Goal: Check status: Check status

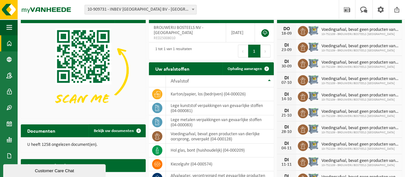
scroll to position [64, 0]
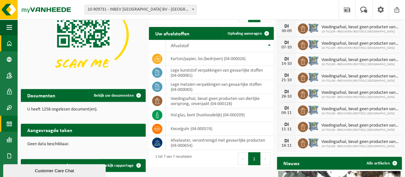
click at [11, 124] on span at bounding box center [9, 123] width 6 height 16
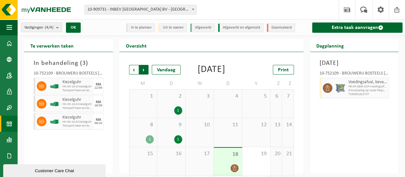
click at [136, 70] on span "Vorige" at bounding box center [134, 70] width 10 height 10
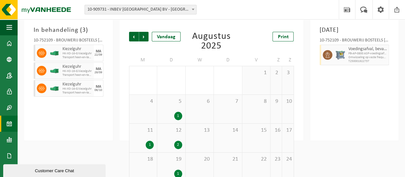
scroll to position [64, 0]
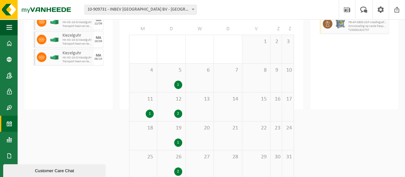
click at [176, 84] on div "1" at bounding box center [178, 84] width 8 height 8
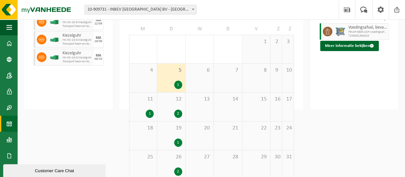
scroll to position [0, 0]
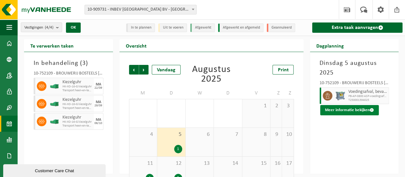
click at [359, 108] on button "Meer informatie bekijken" at bounding box center [349, 110] width 59 height 10
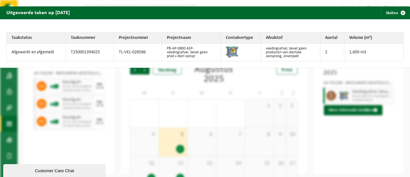
click at [358, 149] on div "Uitgevoerde taken op [DATE] Sluiten Taakstatus Taaknummer Projectnummer Project…" at bounding box center [205, 88] width 410 height 177
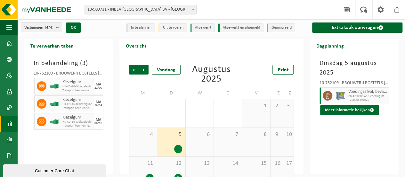
click at [58, 28] on b "submit" at bounding box center [59, 27] width 6 height 9
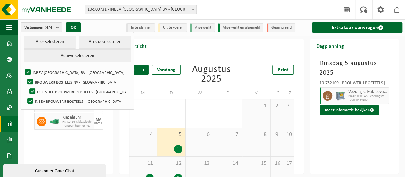
click at [193, 52] on div "Vorige Volgende Vandaag [DATE] Print M D W D V Z Z 28 1 29 1 30 31 1 2 3 4 5 1 …" at bounding box center [211, 112] width 184 height 121
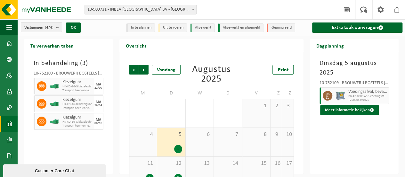
click at [59, 28] on b "submit" at bounding box center [59, 27] width 6 height 9
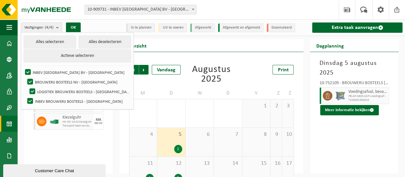
click at [160, 35] on div "In te plannen Uit te voeren Afgewerkt Afgewerkt en afgemeld Geannuleerd" at bounding box center [211, 27] width 180 height 16
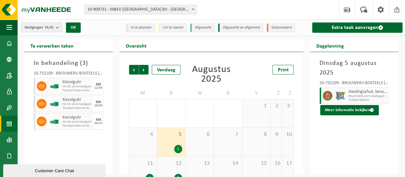
click at [232, 55] on div "Vorige Volgende Vandaag [DATE] Print M D W D V Z Z 28 1 29 1 30 31 1 2 3 4 5 1 …" at bounding box center [211, 112] width 184 height 121
click at [136, 70] on span "Vorige" at bounding box center [134, 70] width 10 height 10
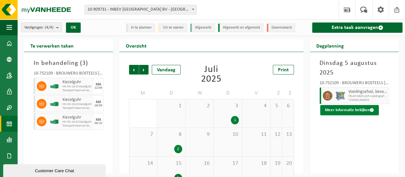
click at [346, 108] on button "Meer informatie bekijken" at bounding box center [349, 110] width 59 height 10
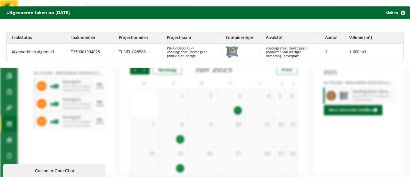
click at [106, 16] on div "Uitgevoerde taken op [DATE] Sluiten" at bounding box center [205, 12] width 410 height 13
click at [397, 8] on span "button" at bounding box center [403, 12] width 13 height 13
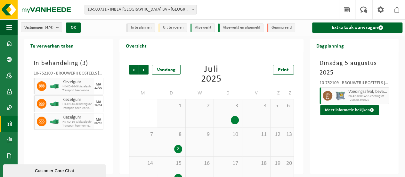
click at [243, 26] on li "Afgewerkt en afgemeld" at bounding box center [240, 27] width 45 height 9
click at [231, 29] on li "Afgewerkt en afgemeld" at bounding box center [240, 27] width 45 height 9
click at [227, 117] on div "1" at bounding box center [228, 120] width 22 height 8
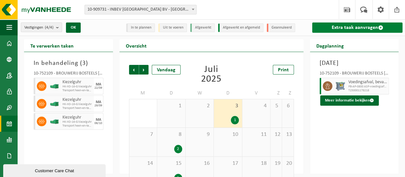
click at [379, 24] on link "Extra taak aanvragen" at bounding box center [357, 27] width 91 height 10
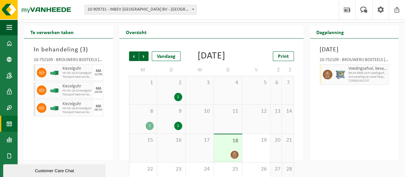
scroll to position [8, 0]
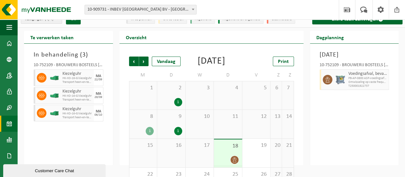
click at [350, 80] on span "PB-AP-0800 ASP-voedingsafval, bevat geen prod v dierl oorspr" at bounding box center [368, 78] width 39 height 4
click at [332, 84] on span at bounding box center [328, 80] width 10 height 10
click at [325, 82] on icon at bounding box center [327, 80] width 4 height 6
click at [288, 61] on span "Print" at bounding box center [283, 61] width 11 height 5
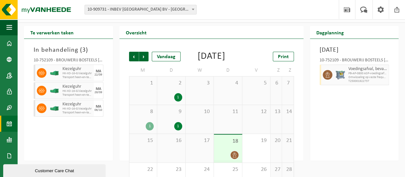
scroll to position [0, 0]
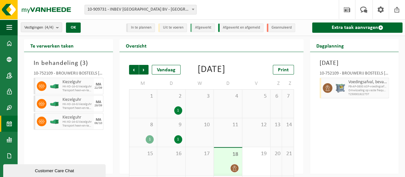
click at [149, 143] on div "1" at bounding box center [150, 139] width 8 height 8
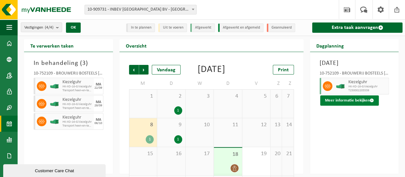
click at [342, 105] on button "Meer informatie bekijken" at bounding box center [349, 100] width 59 height 10
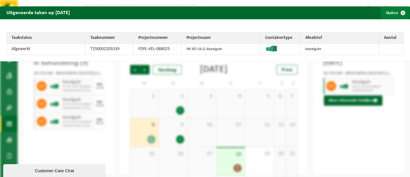
click at [399, 12] on span "button" at bounding box center [403, 12] width 13 height 13
